Goal: Task Accomplishment & Management: Complete application form

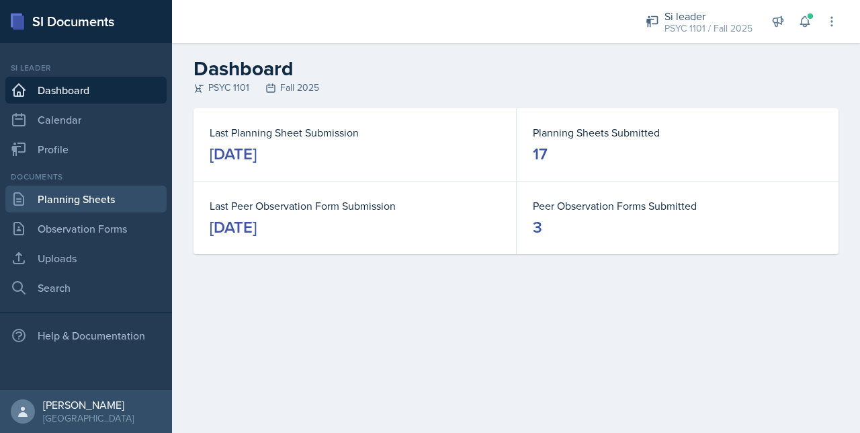
click at [65, 193] on link "Planning Sheets" at bounding box center [85, 198] width 161 height 27
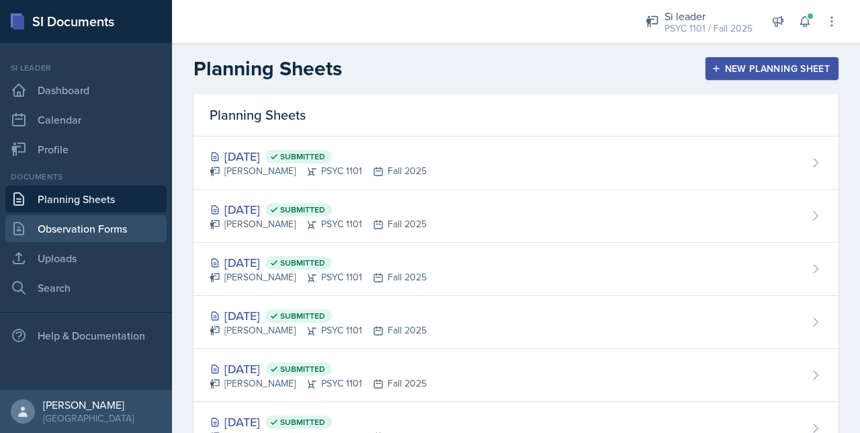
click at [74, 224] on link "Observation Forms" at bounding box center [85, 228] width 161 height 27
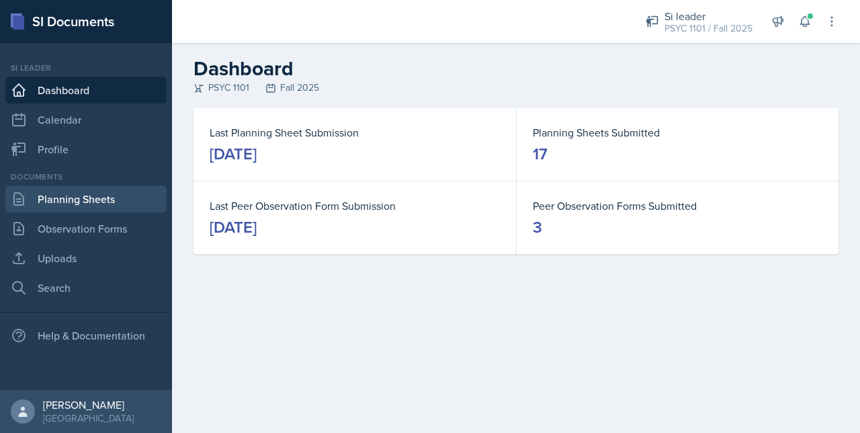
click at [55, 208] on link "Planning Sheets" at bounding box center [85, 198] width 161 height 27
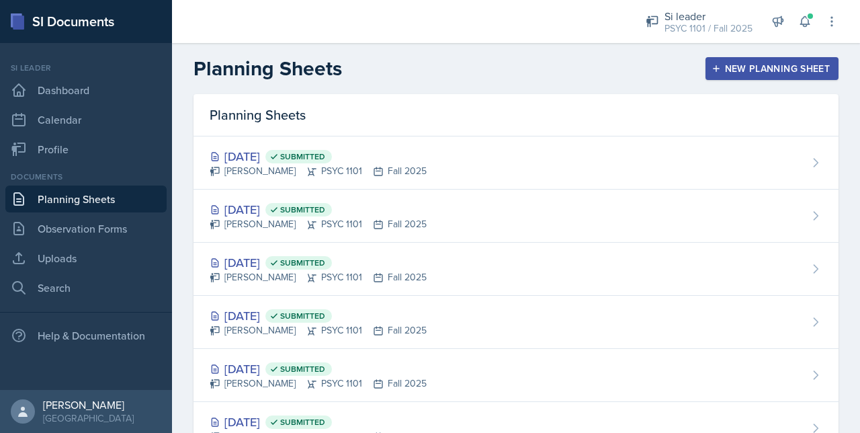
click at [716, 69] on div "New Planning Sheet" at bounding box center [772, 68] width 116 height 11
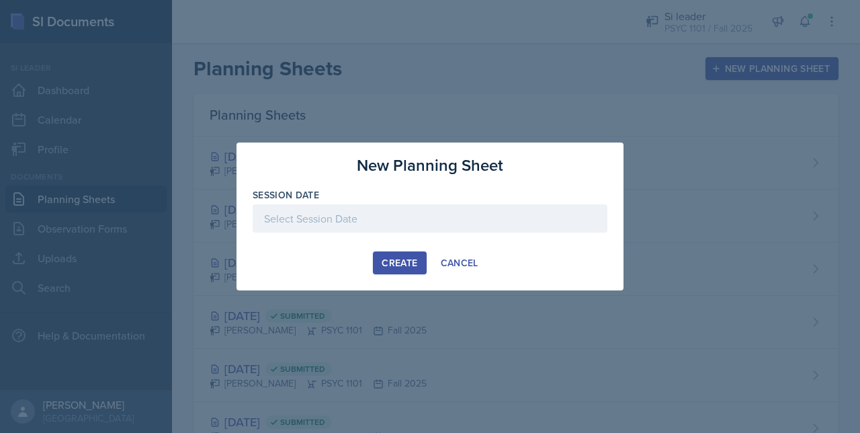
click at [383, 219] on div at bounding box center [430, 218] width 355 height 28
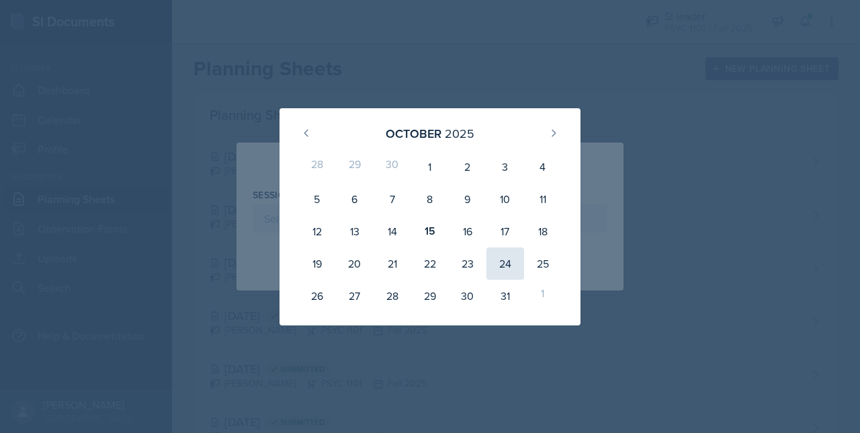
click at [504, 258] on div "24" at bounding box center [505, 263] width 38 height 32
type input "October 24th, 2025"
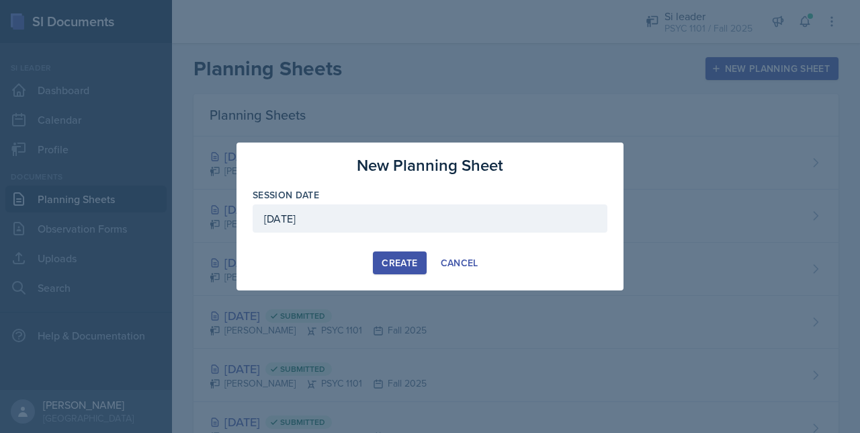
click at [370, 263] on div "Create Cancel" at bounding box center [430, 262] width 355 height 23
click at [398, 263] on div "Create" at bounding box center [400, 262] width 36 height 11
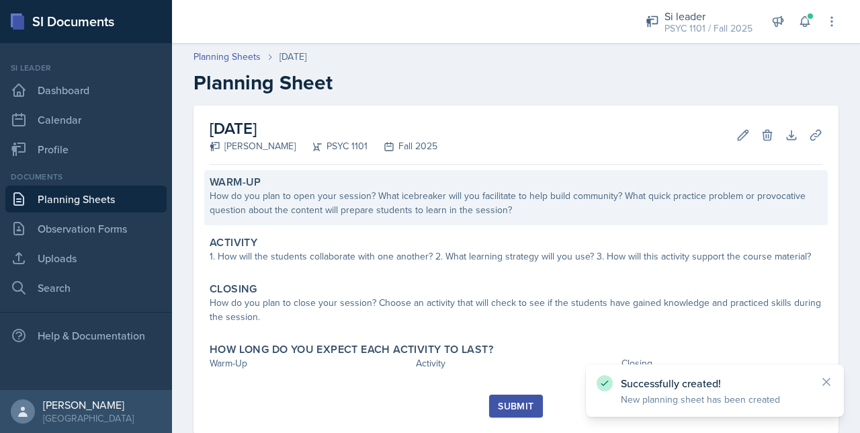
click at [273, 216] on div "How do you plan to open your session? What icebreaker will you facilitate to he…" at bounding box center [516, 203] width 613 height 28
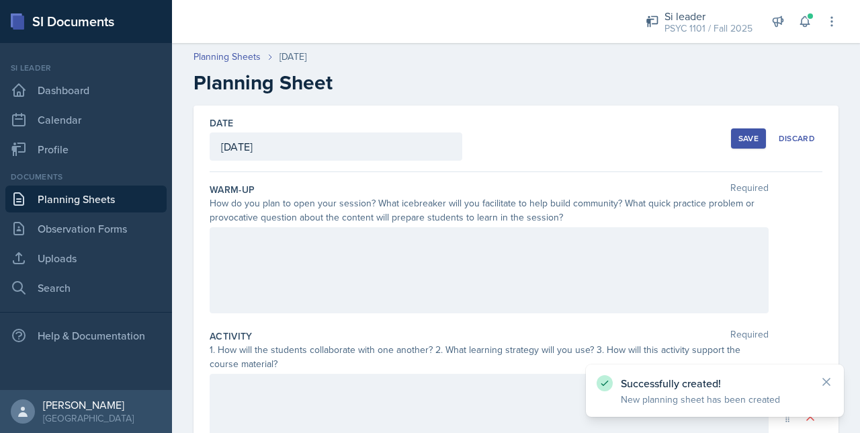
click at [270, 224] on div "Warm-Up Required How do you plan to open your session? What icebreaker will you…" at bounding box center [516, 250] width 613 height 146
click at [267, 233] on div at bounding box center [489, 270] width 559 height 86
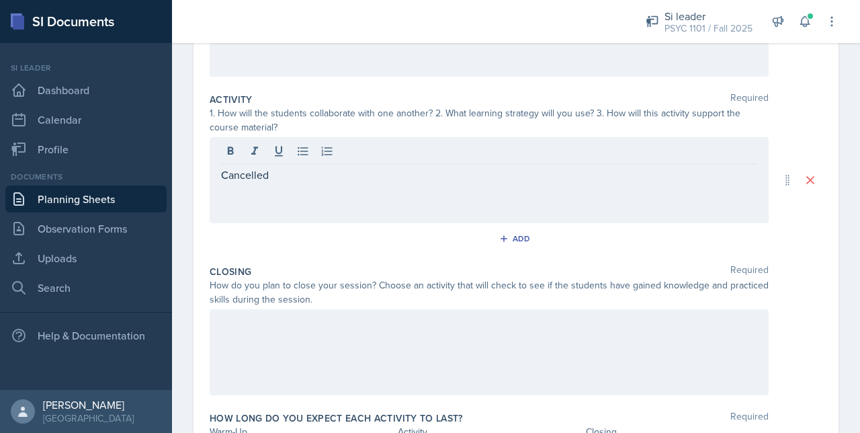
scroll to position [259, 0]
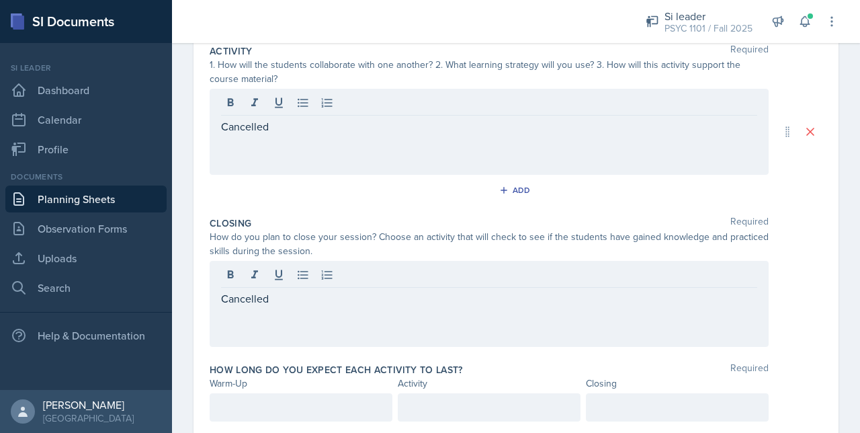
click at [271, 417] on div at bounding box center [301, 407] width 183 height 28
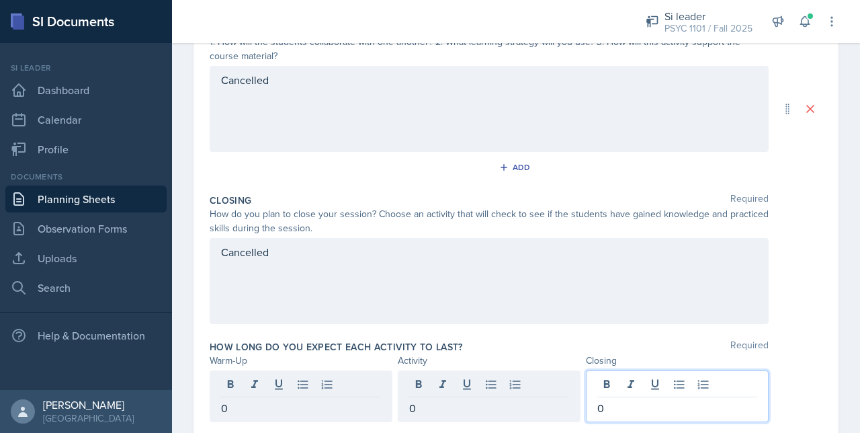
scroll to position [349, 0]
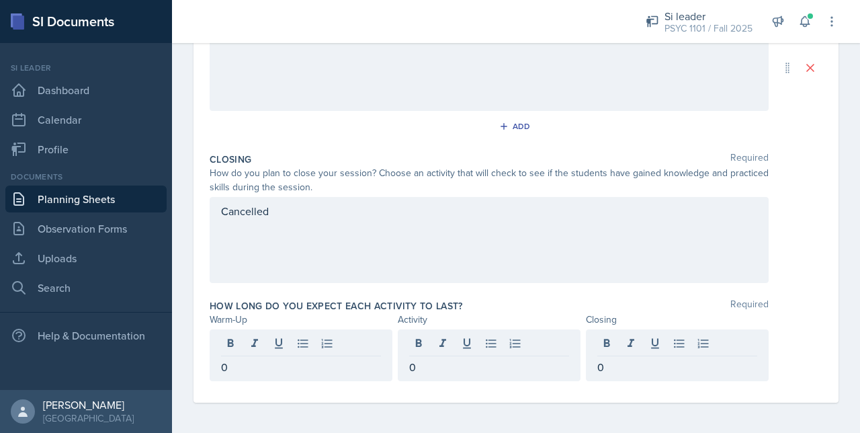
click at [515, 319] on div "Activity" at bounding box center [489, 319] width 183 height 14
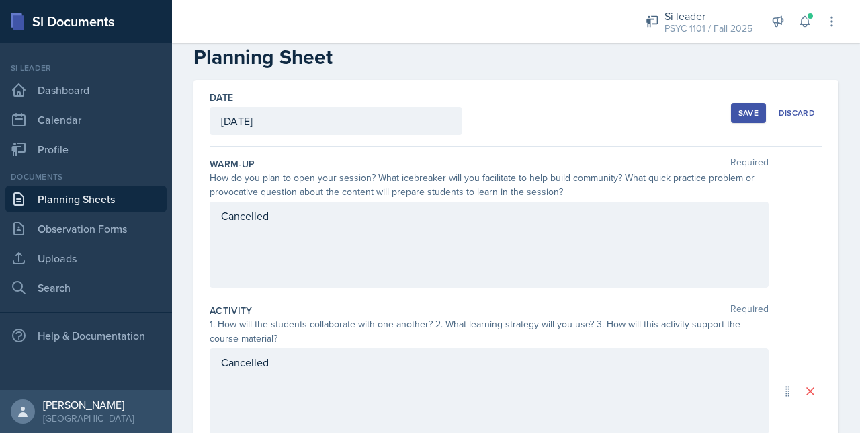
scroll to position [0, 0]
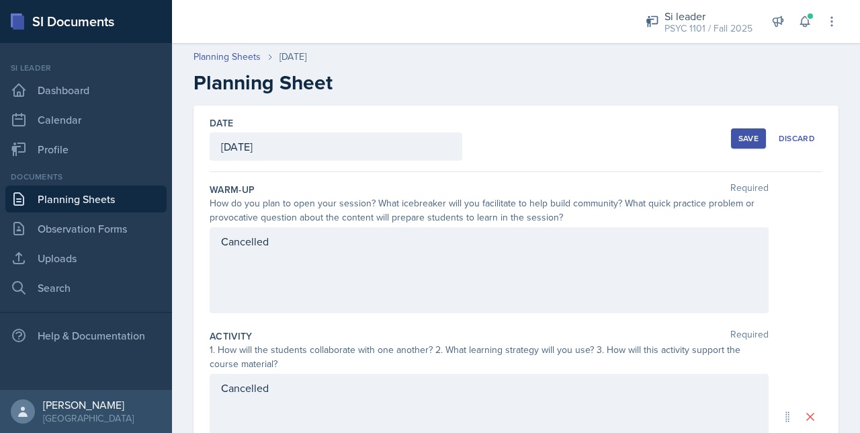
click at [731, 150] on div "Save Discard" at bounding box center [776, 138] width 91 height 31
click at [738, 135] on div "Save" at bounding box center [748, 138] width 20 height 11
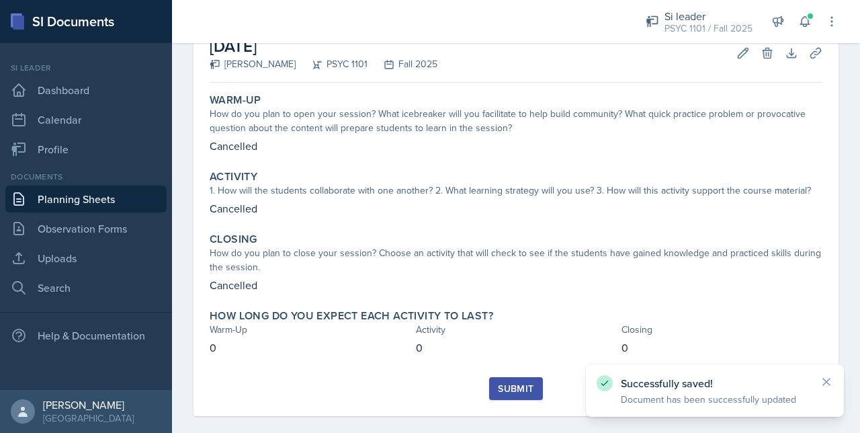
scroll to position [97, 0]
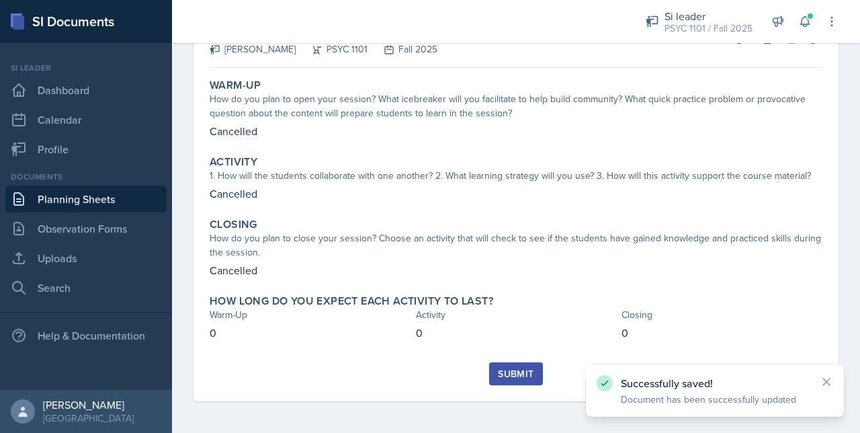
click at [499, 361] on div "Warm-Up How do you plan to open your session? What icebreaker will you facilita…" at bounding box center [516, 217] width 613 height 289
click at [511, 372] on div "Submit" at bounding box center [516, 373] width 36 height 11
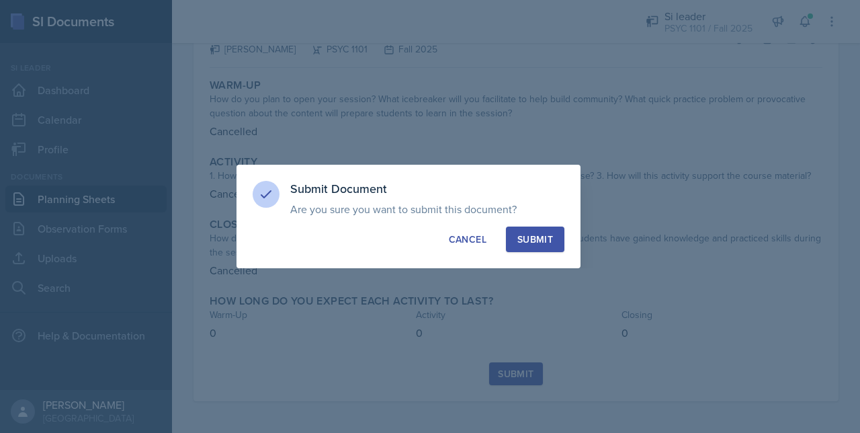
click at [531, 230] on button "Submit" at bounding box center [535, 239] width 58 height 26
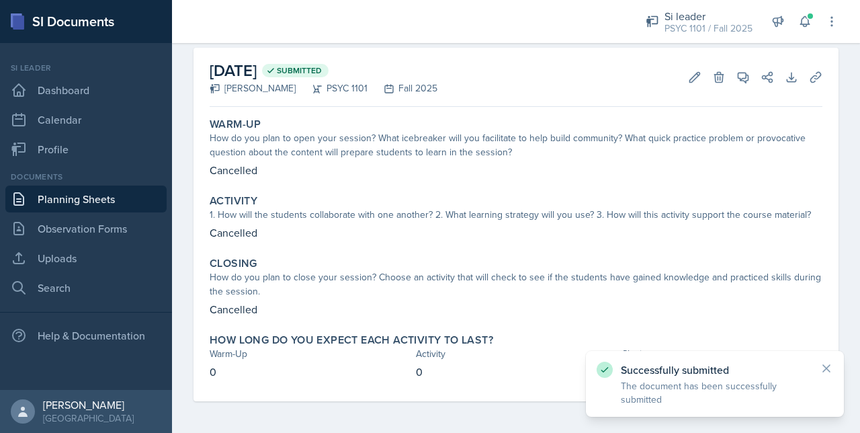
scroll to position [0, 0]
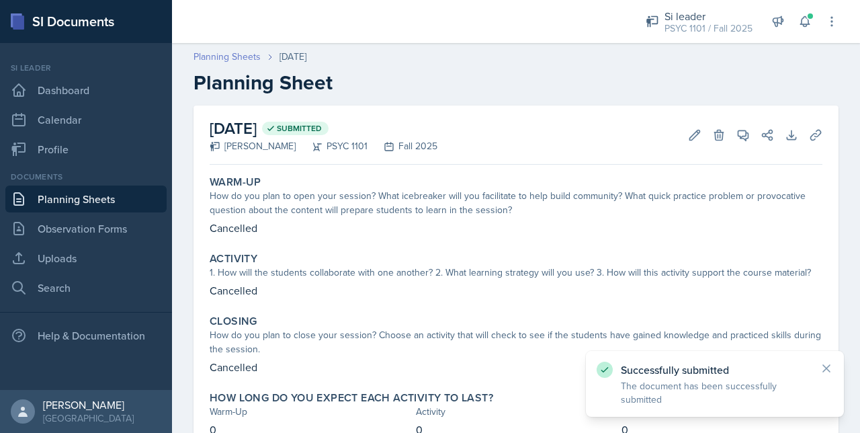
click at [224, 53] on link "Planning Sheets" at bounding box center [227, 57] width 67 height 14
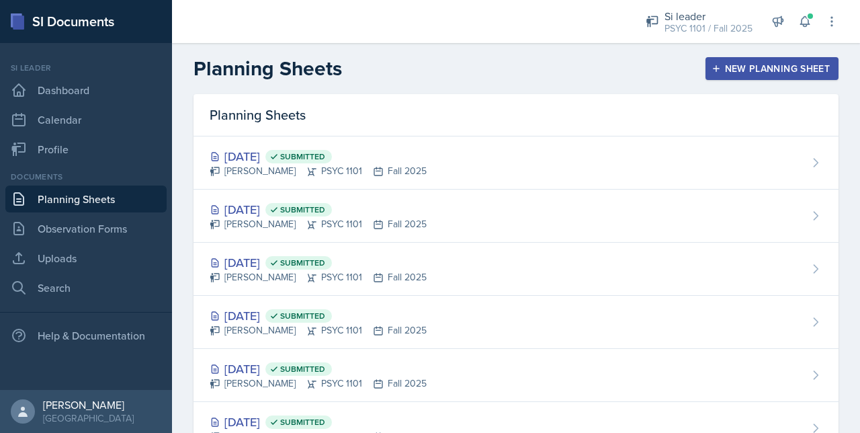
click at [737, 65] on div "New Planning Sheet" at bounding box center [772, 68] width 116 height 11
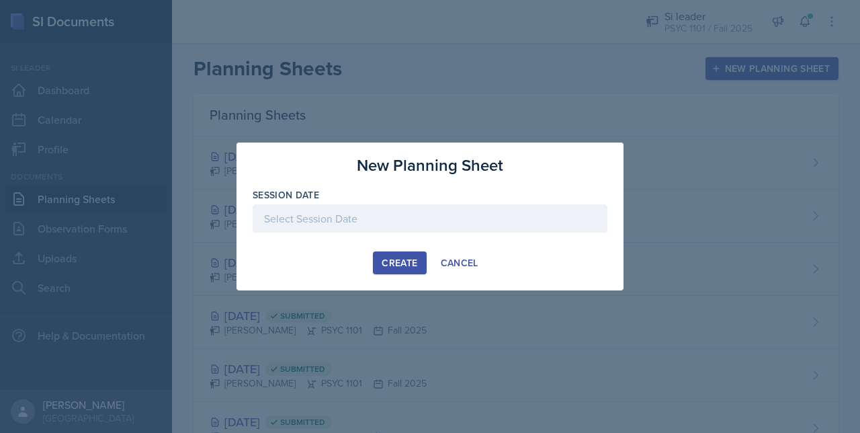
click at [517, 216] on div at bounding box center [430, 218] width 355 height 28
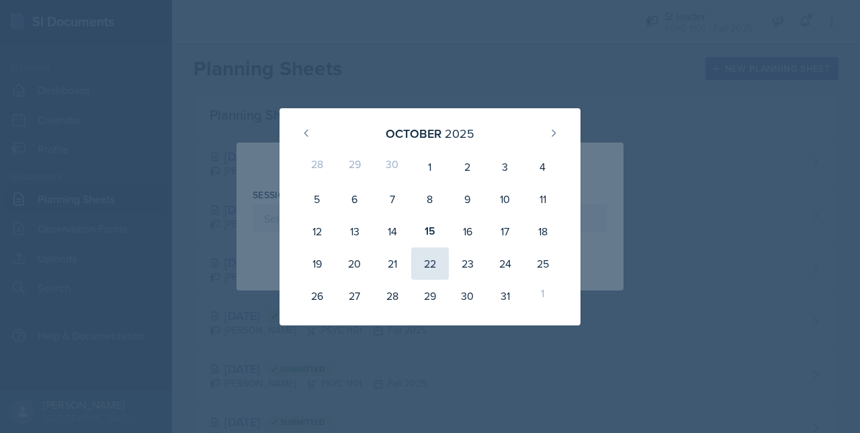
click at [434, 256] on div "22" at bounding box center [430, 263] width 38 height 32
type input "October 22nd, 2025"
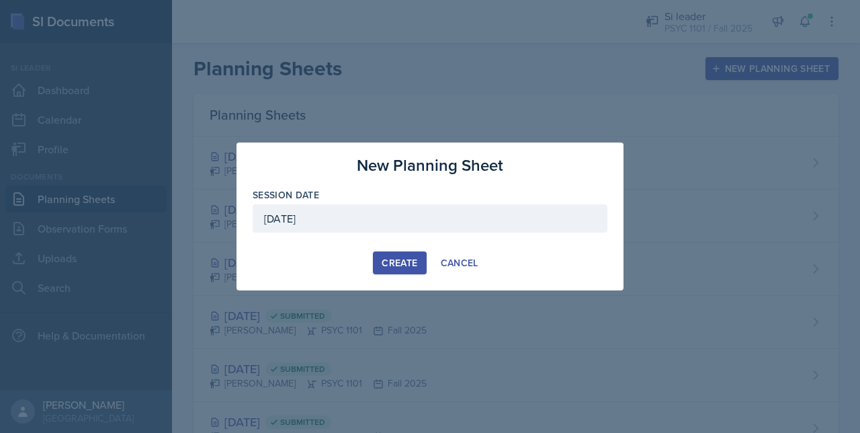
click at [396, 263] on div "Create" at bounding box center [400, 262] width 36 height 11
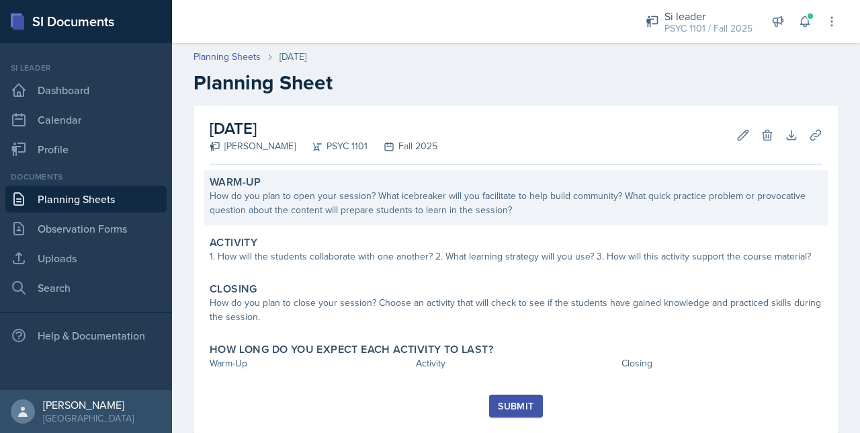
click at [816, 215] on div "Warm-Up How do you plan to open your session? What icebreaker will you facilita…" at bounding box center [516, 197] width 624 height 55
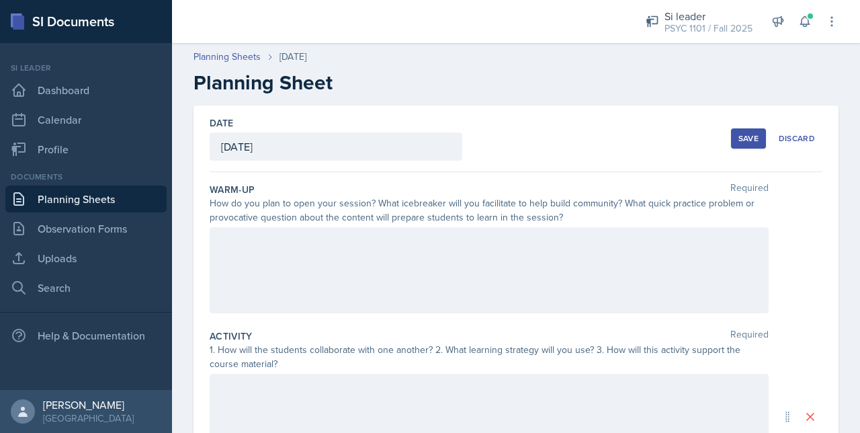
click at [271, 235] on div at bounding box center [489, 270] width 559 height 86
